Goal: Task Accomplishment & Management: Manage account settings

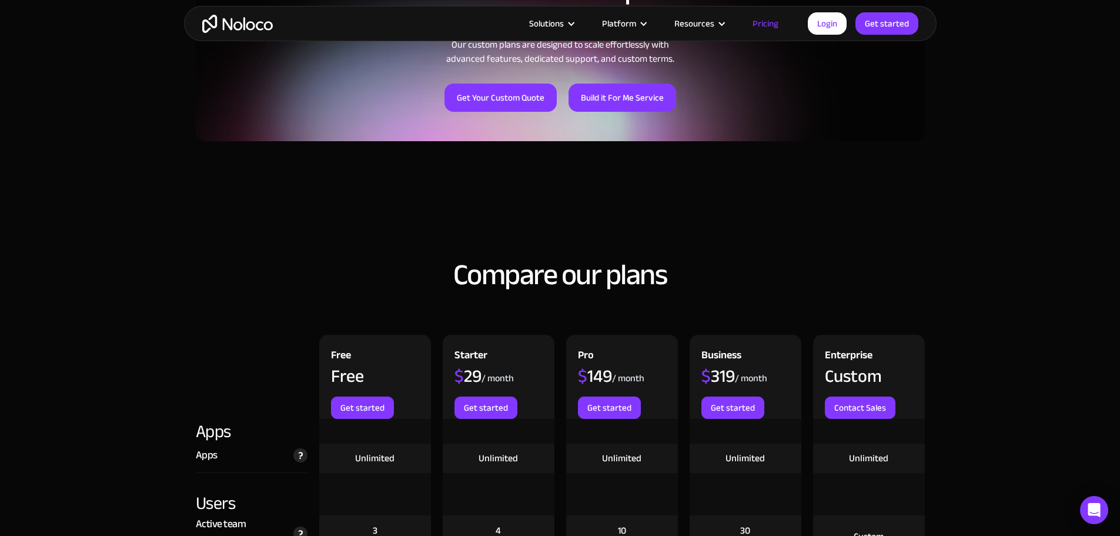
scroll to position [1000, 0]
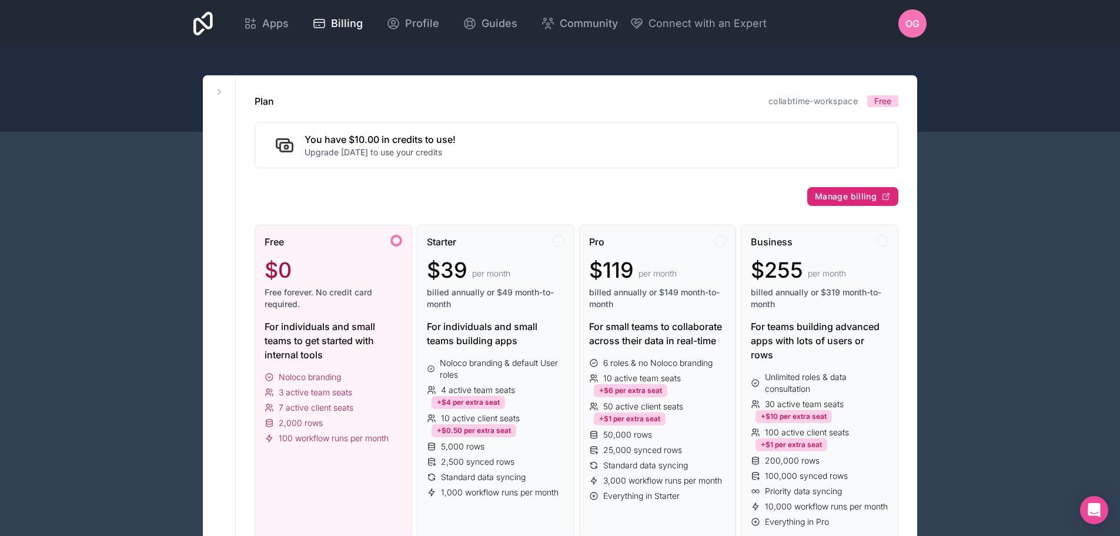
click at [849, 200] on span "Manage billing" at bounding box center [846, 196] width 62 height 11
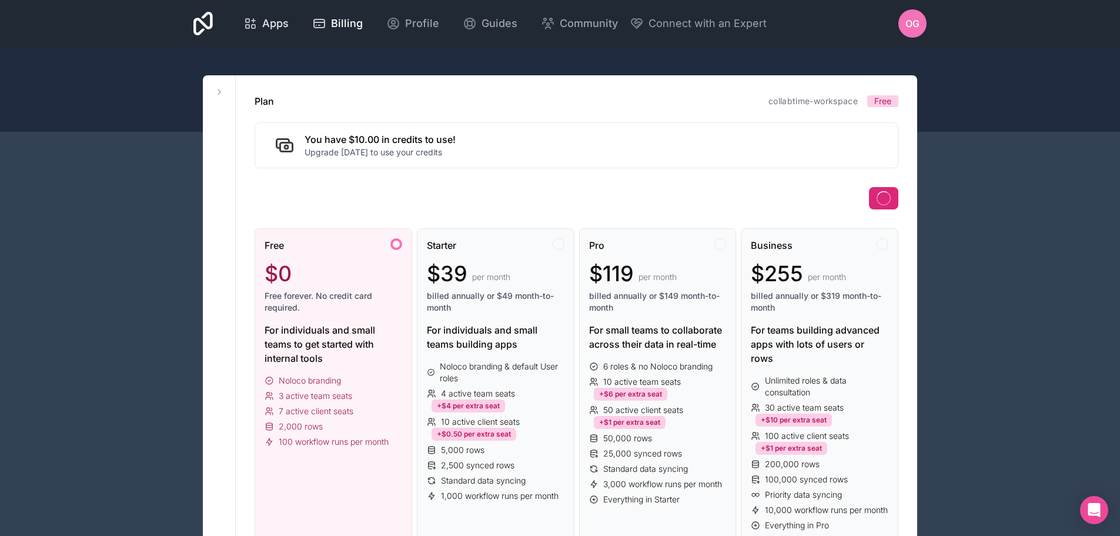
click at [273, 19] on span "Apps" at bounding box center [275, 23] width 26 height 16
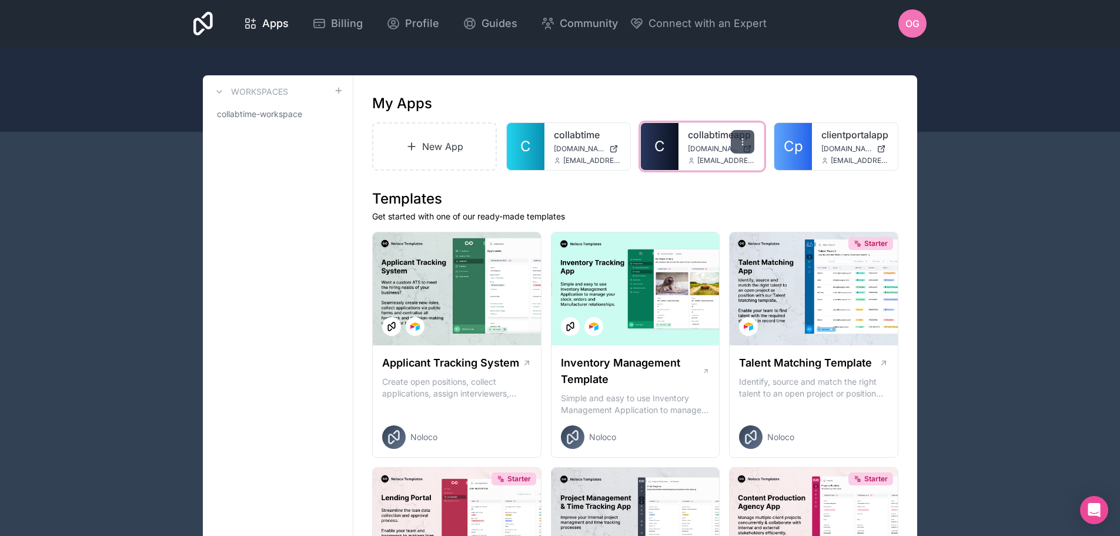
click at [742, 141] on icon at bounding box center [742, 141] width 9 height 9
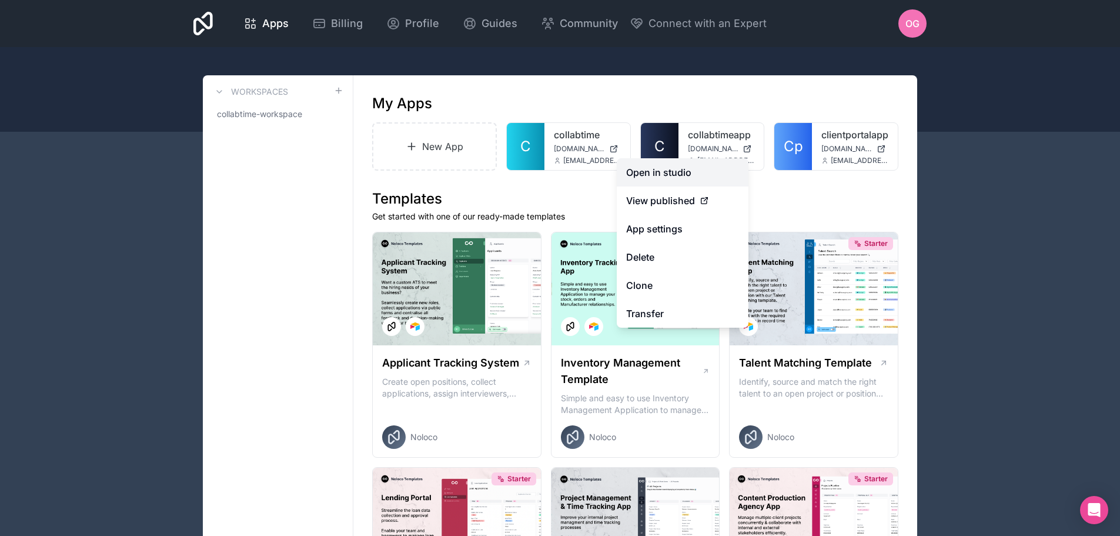
click at [666, 176] on link "Open in studio" at bounding box center [683, 172] width 132 height 28
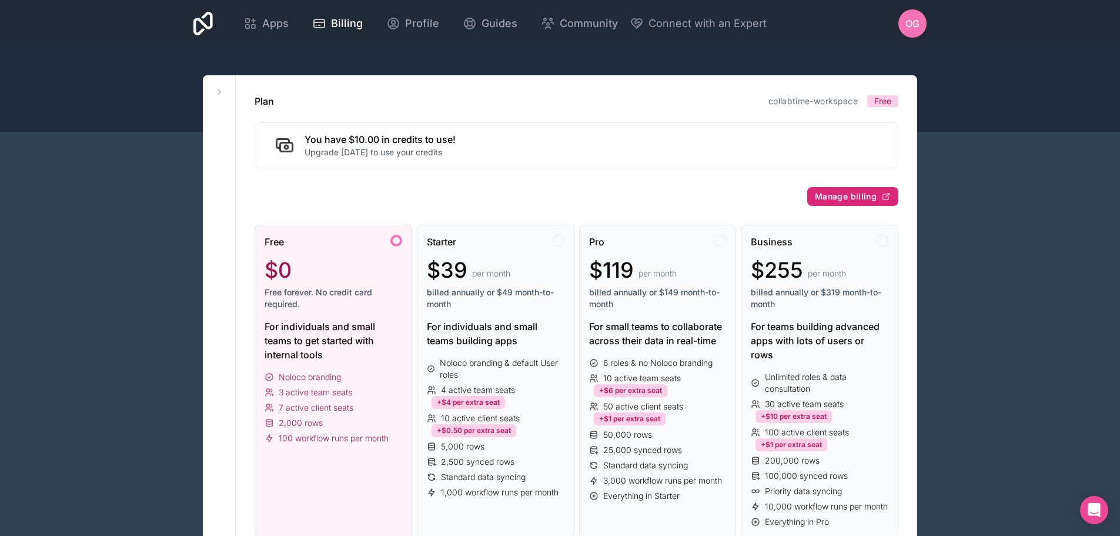
click at [841, 202] on button "Manage billing" at bounding box center [852, 196] width 91 height 19
click at [809, 102] on link "collabtime-workspace" at bounding box center [813, 101] width 89 height 10
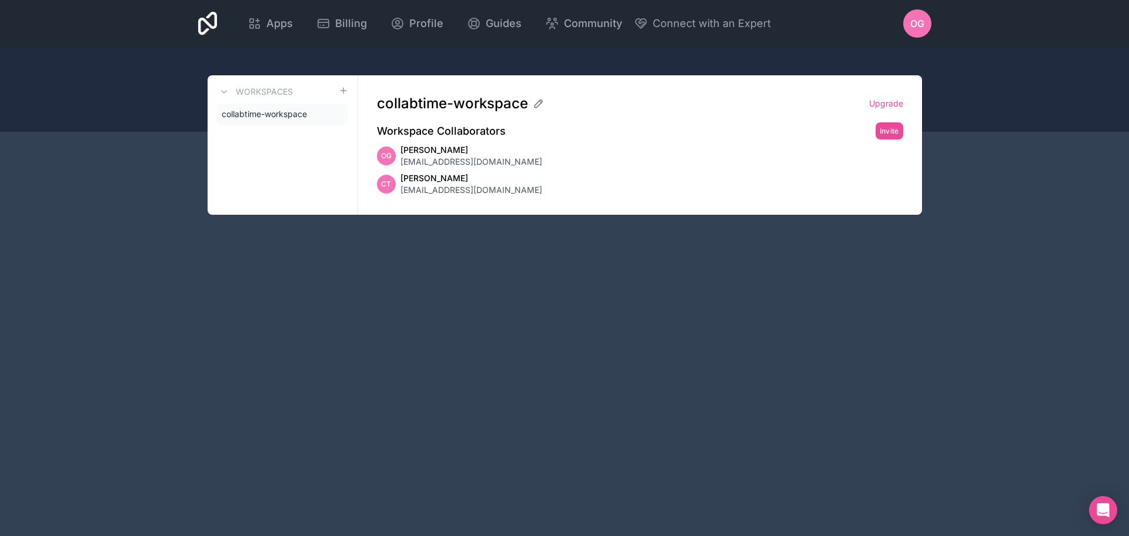
click at [743, 144] on div "OG Omar Gastelum ogastelum@environmentalautomation.com" at bounding box center [640, 156] width 526 height 24
click at [887, 101] on link "Upgrade" at bounding box center [886, 104] width 34 height 12
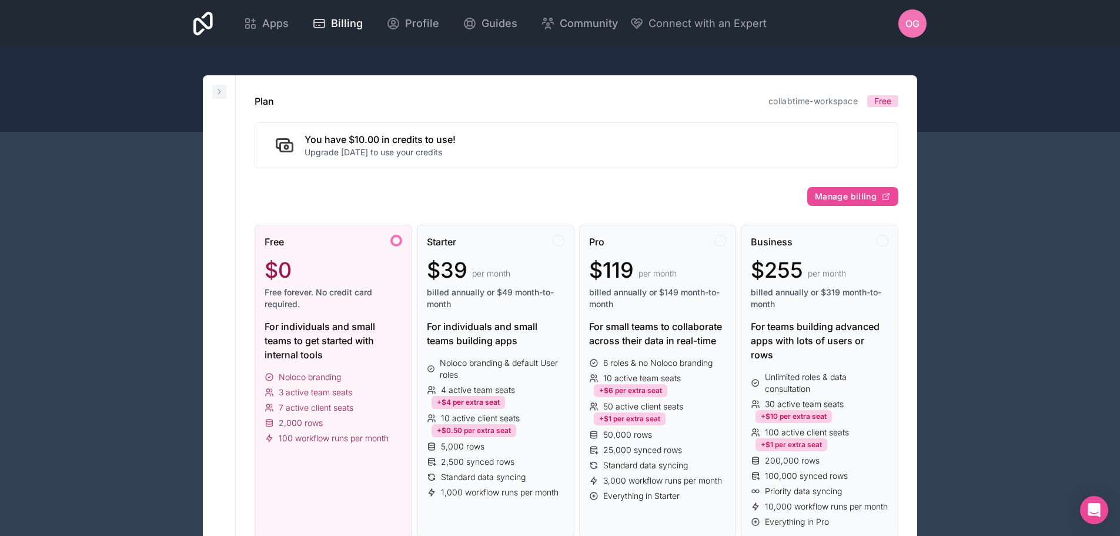
click at [222, 93] on icon at bounding box center [219, 91] width 9 height 9
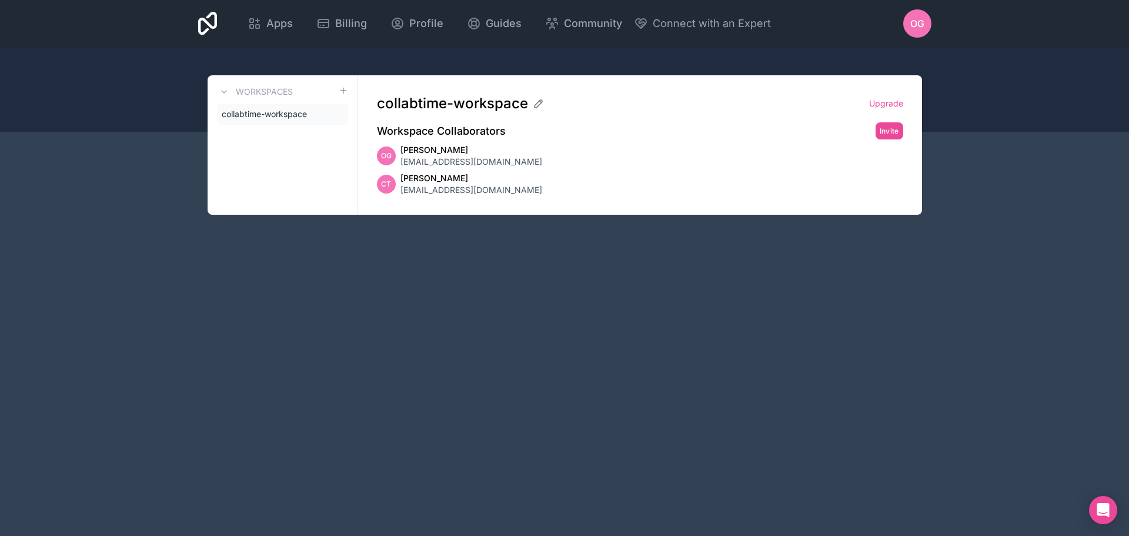
click at [459, 193] on span "c_torres@environmentalautomation.com" at bounding box center [471, 190] width 142 height 12
click at [706, 189] on div "CT Carlos Torres c_torres@environmentalautomation.com" at bounding box center [640, 184] width 526 height 24
